Goal: Transaction & Acquisition: Purchase product/service

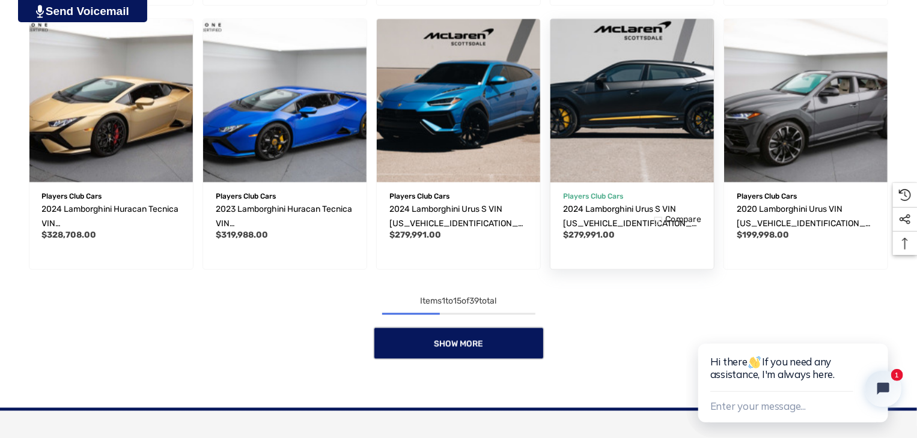
scroll to position [1021, 0]
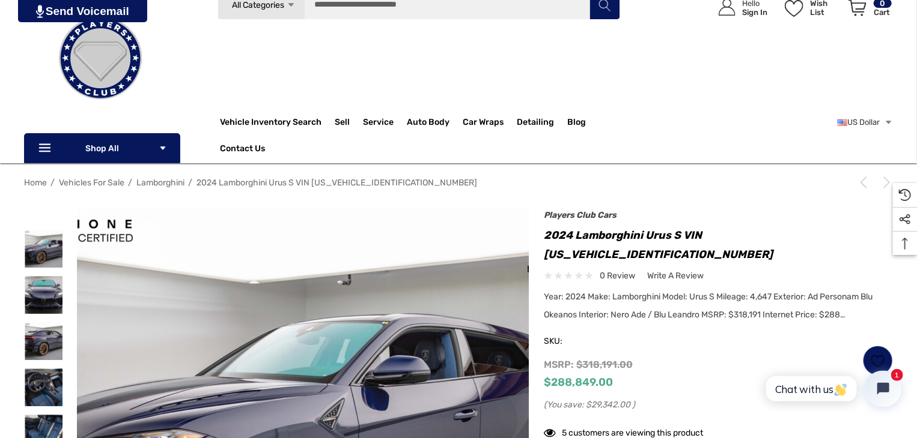
scroll to position [240, 0]
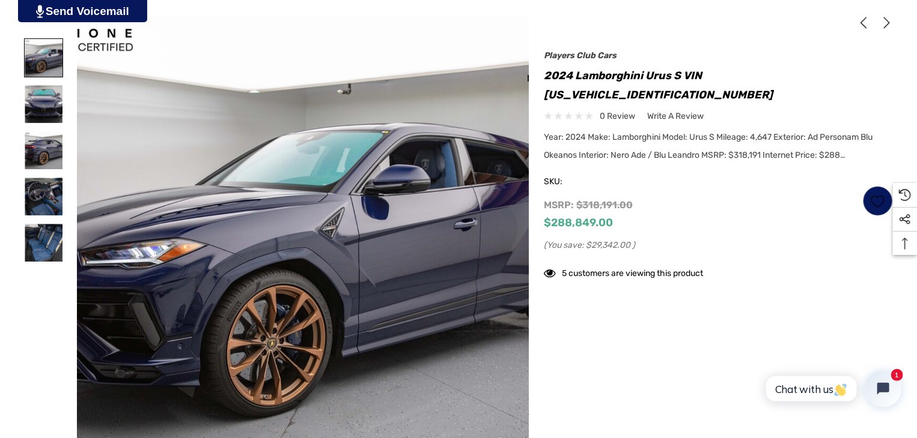
click at [26, 65] on img at bounding box center [44, 58] width 38 height 38
click at [35, 99] on img at bounding box center [44, 104] width 38 height 38
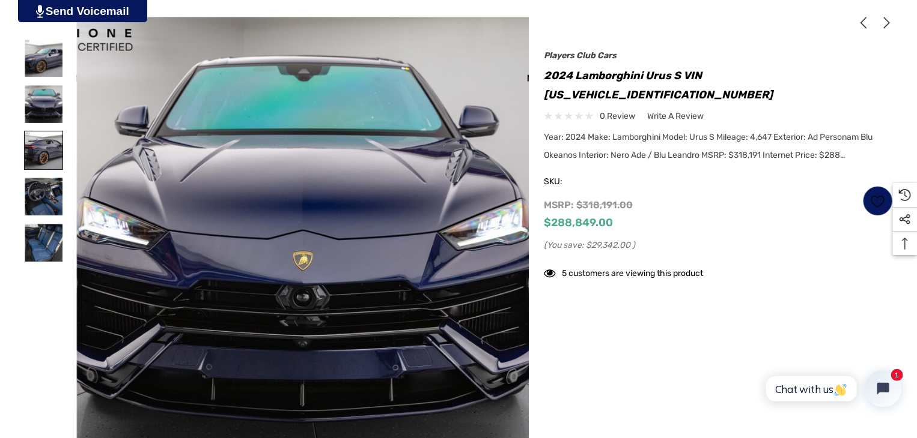
click at [44, 163] on img at bounding box center [44, 151] width 38 height 38
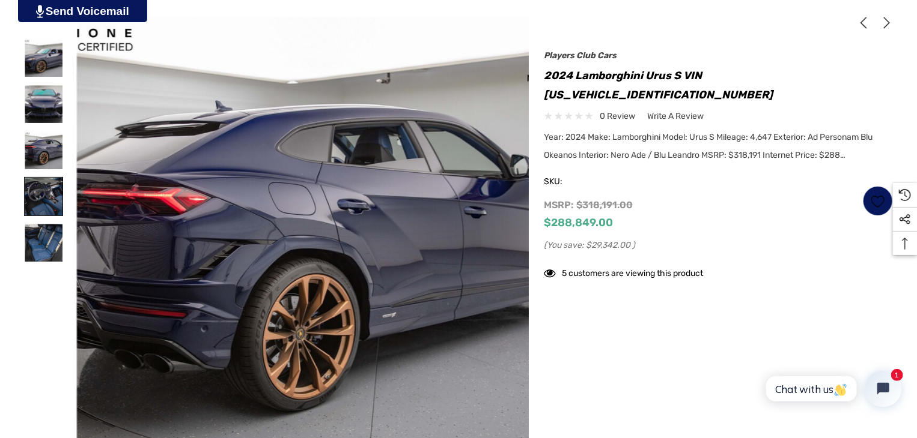
click at [41, 189] on img at bounding box center [44, 197] width 38 height 38
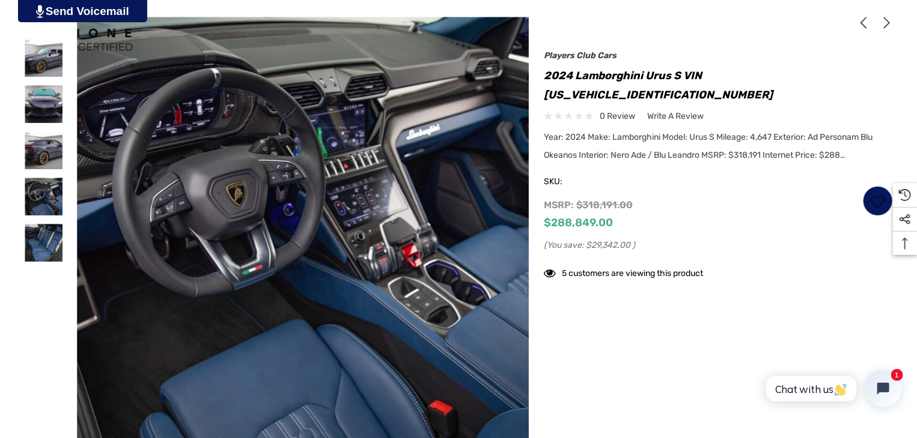
click at [31, 217] on div at bounding box center [43, 197] width 39 height 46
click at [31, 212] on img at bounding box center [44, 197] width 38 height 38
click at [35, 253] on img at bounding box center [44, 243] width 38 height 38
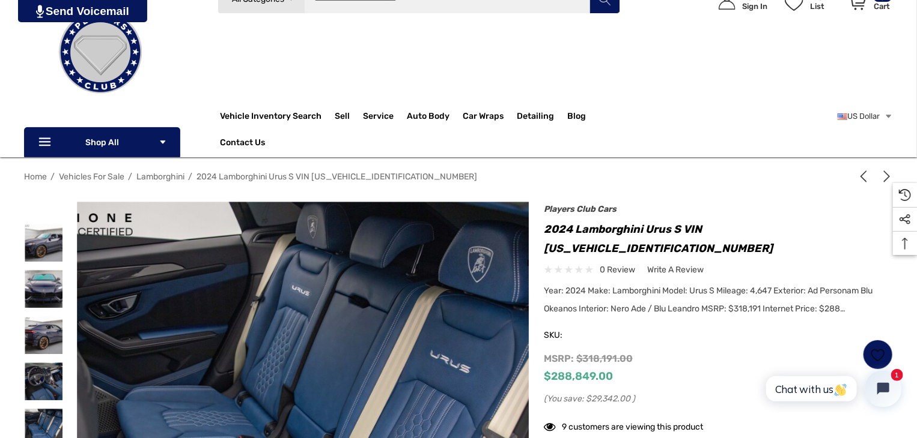
scroll to position [120, 0]
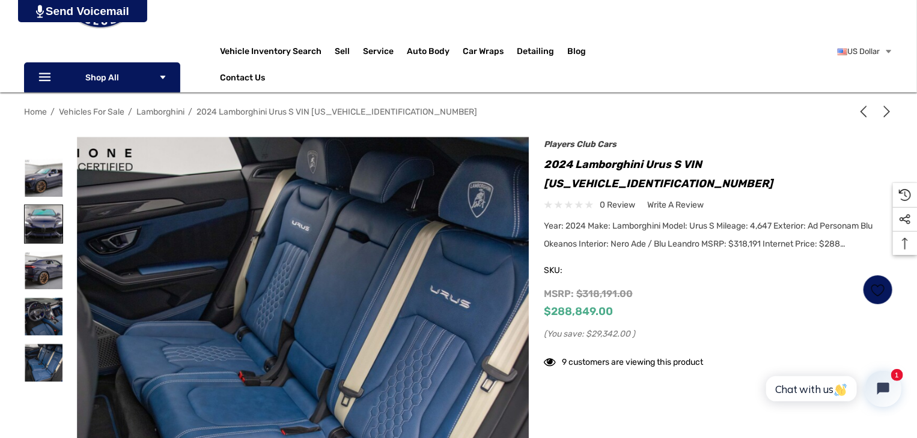
click at [47, 207] on img at bounding box center [44, 224] width 38 height 38
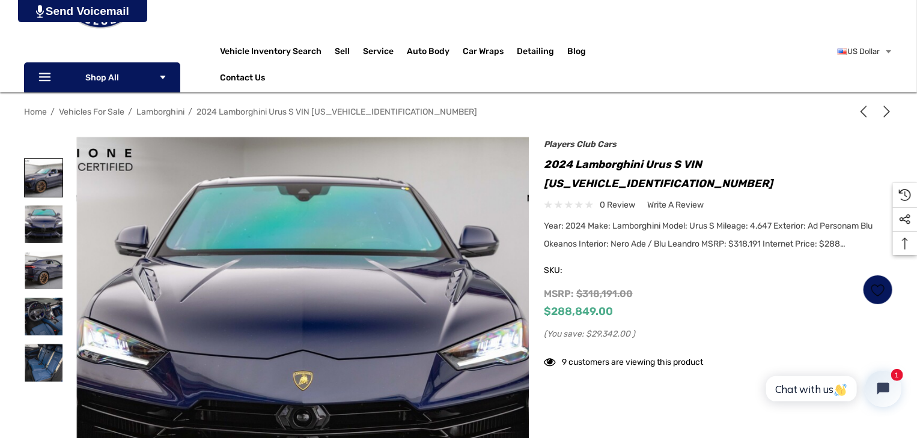
click at [45, 188] on img at bounding box center [44, 178] width 38 height 38
